Goal: Manage account settings

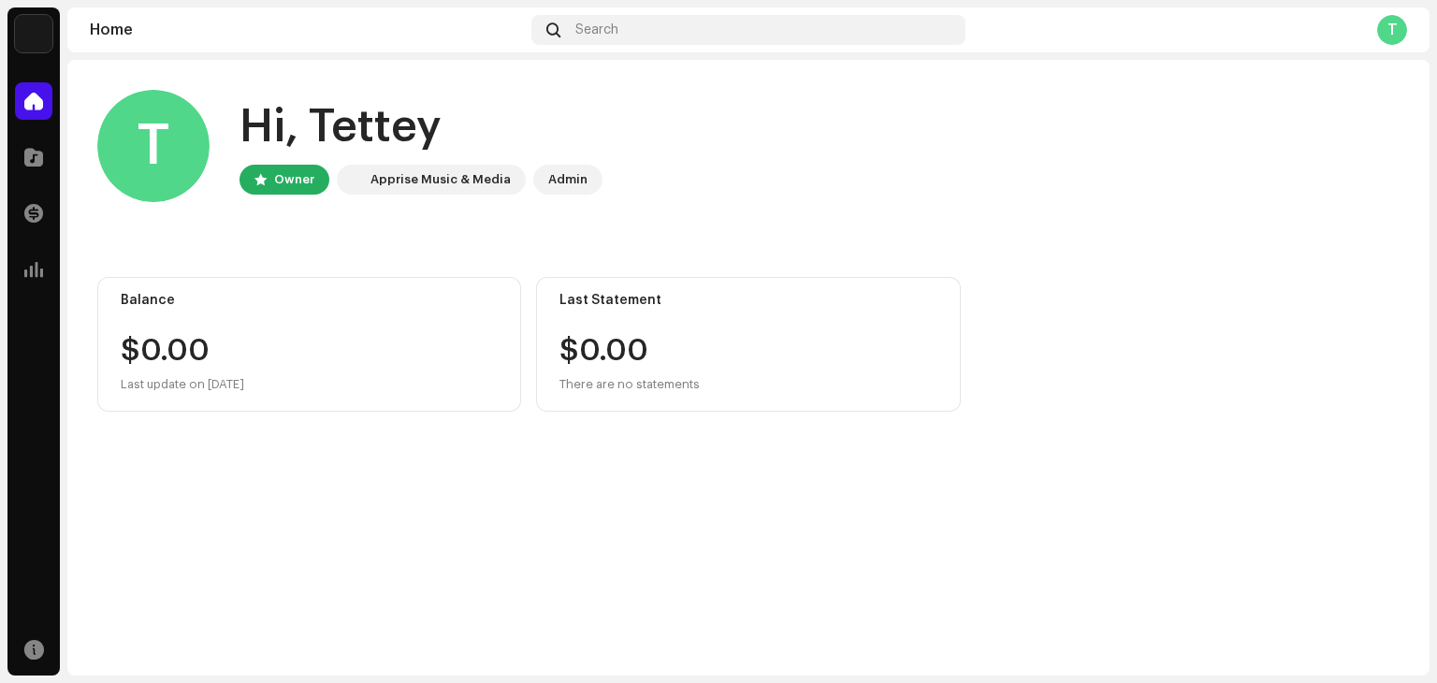
click at [143, 151] on div "T" at bounding box center [153, 146] width 112 height 112
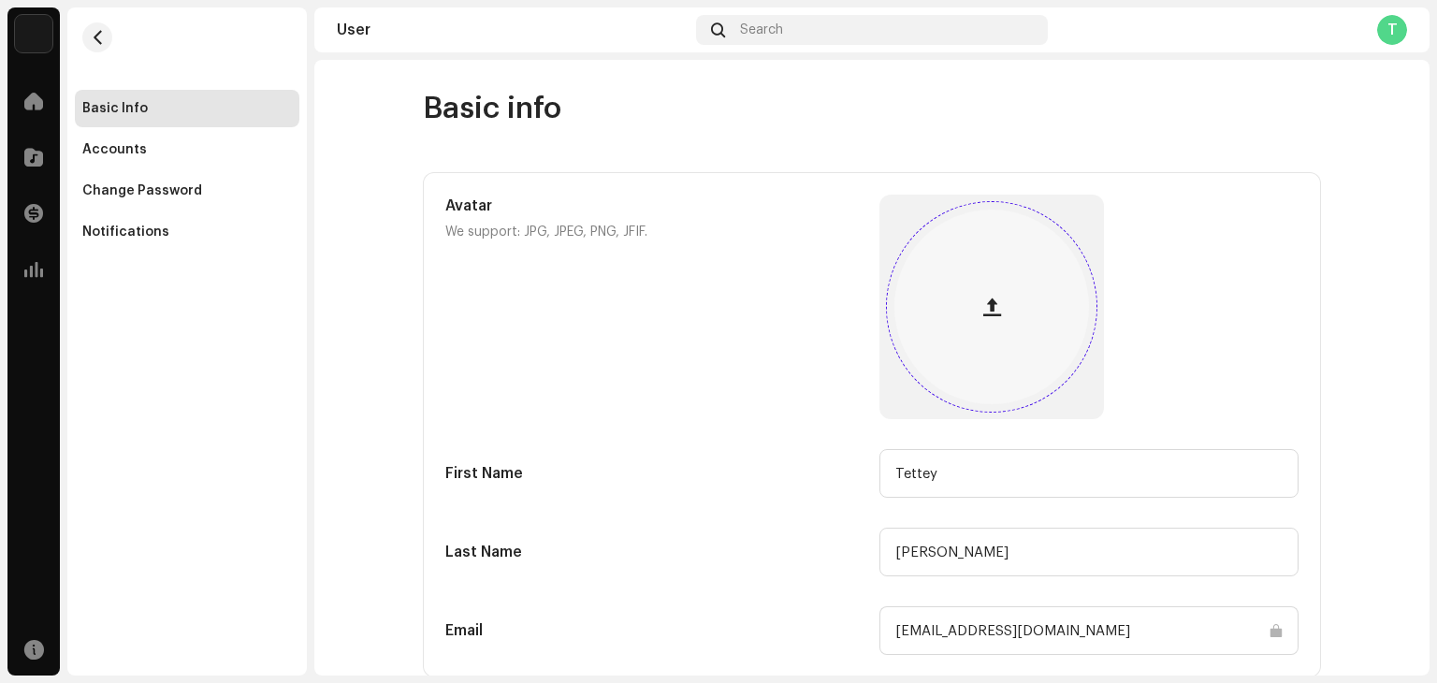
click at [923, 248] on div at bounding box center [991, 307] width 195 height 195
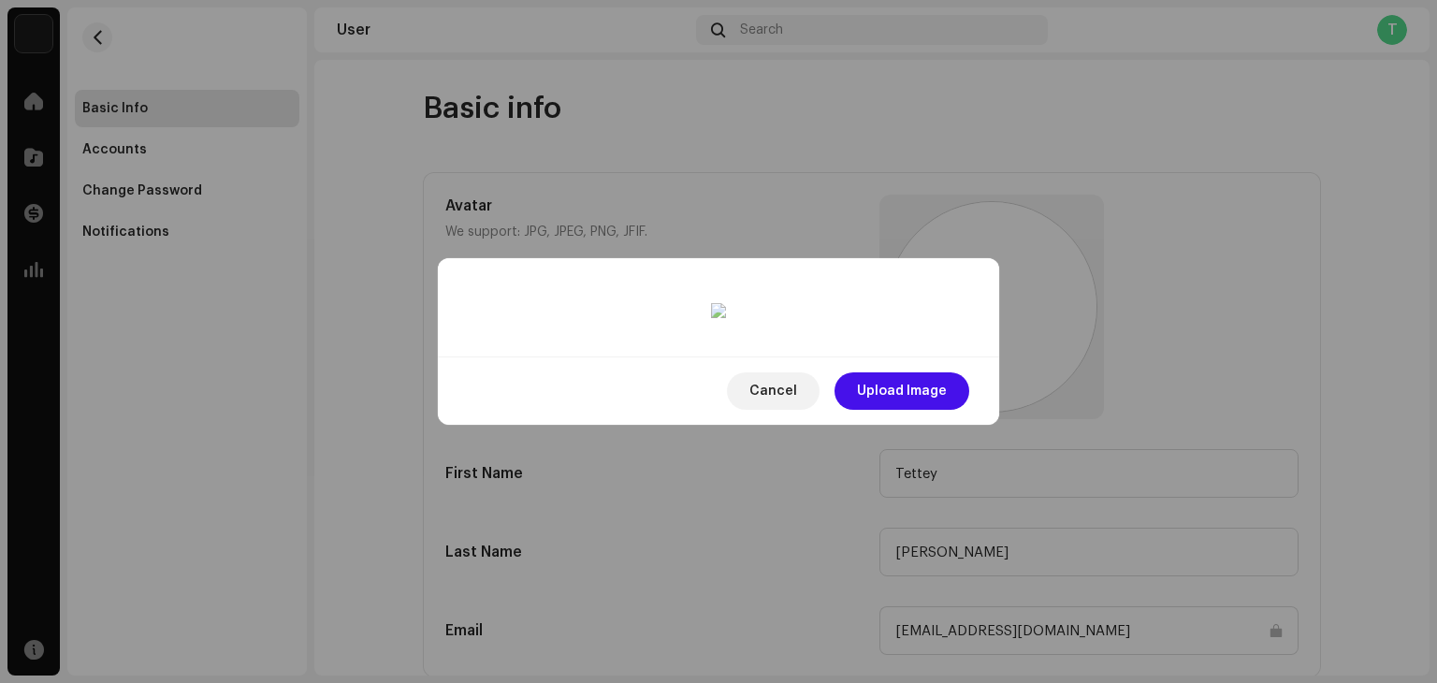
drag, startPoint x: 775, startPoint y: 398, endPoint x: 750, endPoint y: 339, distance: 63.8
click at [750, 339] on div at bounding box center [718, 577] width 485 height 485
drag, startPoint x: 955, startPoint y: 113, endPoint x: 763, endPoint y: 319, distance: 281.3
click at [763, 532] on div at bounding box center [623, 679] width 294 height 294
drag, startPoint x: 610, startPoint y: 408, endPoint x: 674, endPoint y: 270, distance: 151.5
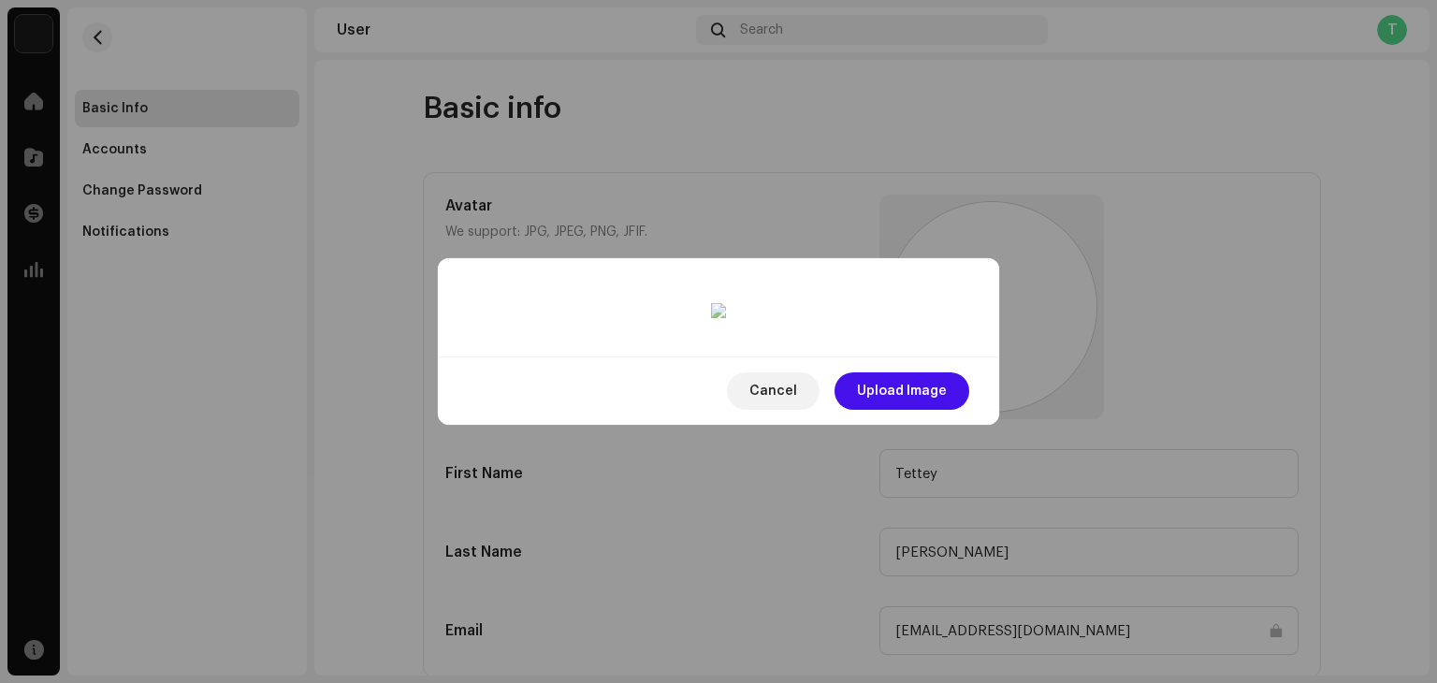
click at [674, 397] on div at bounding box center [690, 543] width 293 height 293
drag, startPoint x: 818, startPoint y: 465, endPoint x: 1022, endPoint y: 548, distance: 221.1
click at [1022, 548] on div "Cancel Upload Image" at bounding box center [718, 341] width 1437 height 683
drag, startPoint x: 836, startPoint y: 428, endPoint x: 819, endPoint y: 414, distance: 22.6
click at [819, 414] on div at bounding box center [710, 570] width 376 height 376
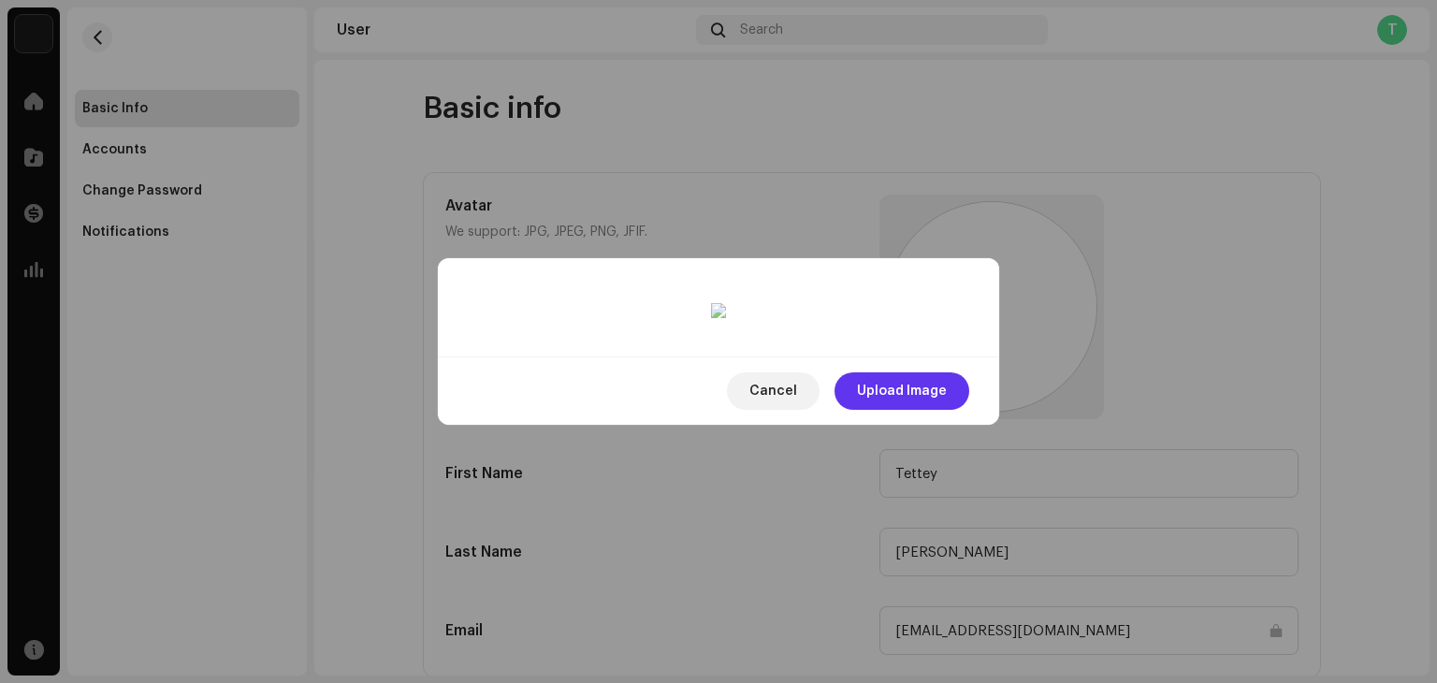
click at [924, 410] on span "Upload Image" at bounding box center [902, 390] width 90 height 37
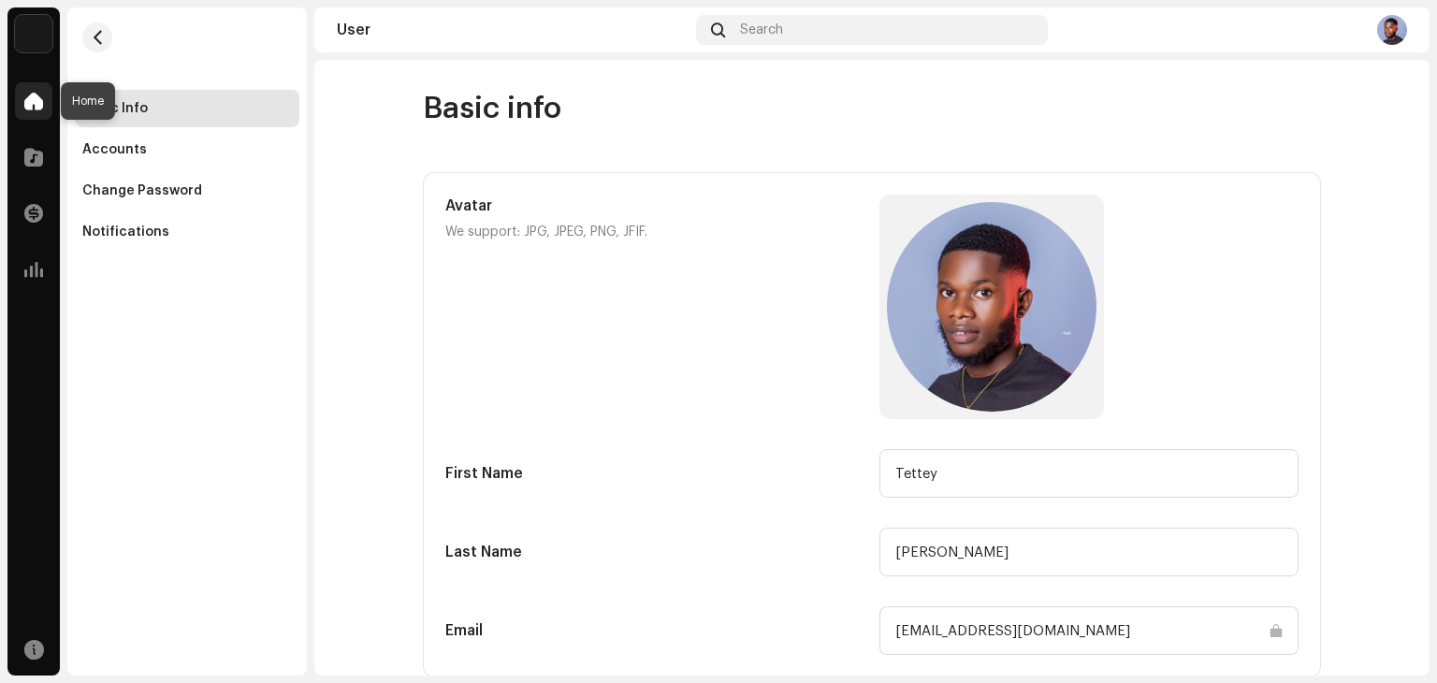
click at [16, 101] on div at bounding box center [33, 100] width 37 height 37
